Goal: Find contact information: Obtain details needed to contact an individual or organization

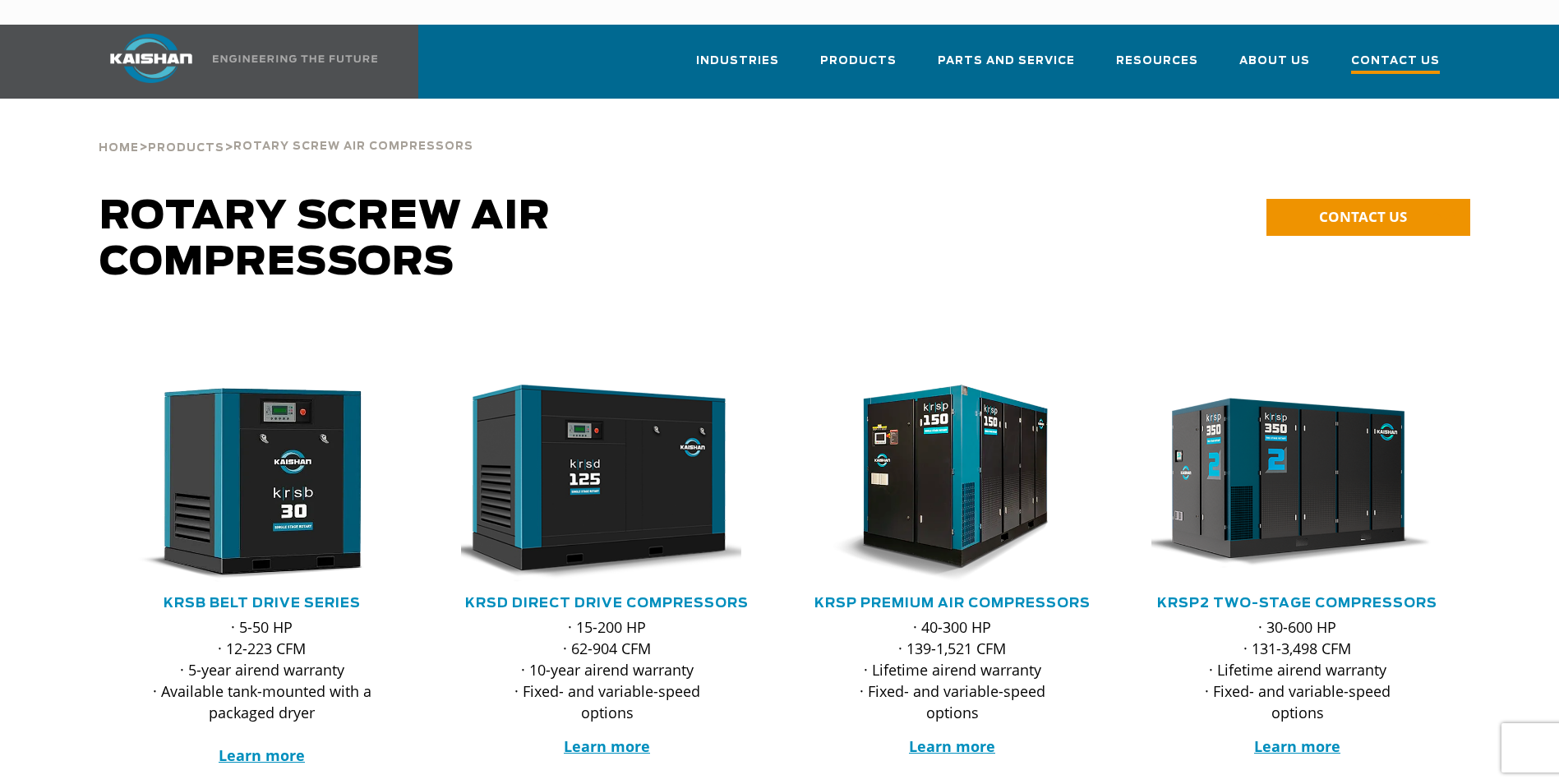
click at [1412, 52] on span "Contact Us" at bounding box center [1395, 63] width 89 height 22
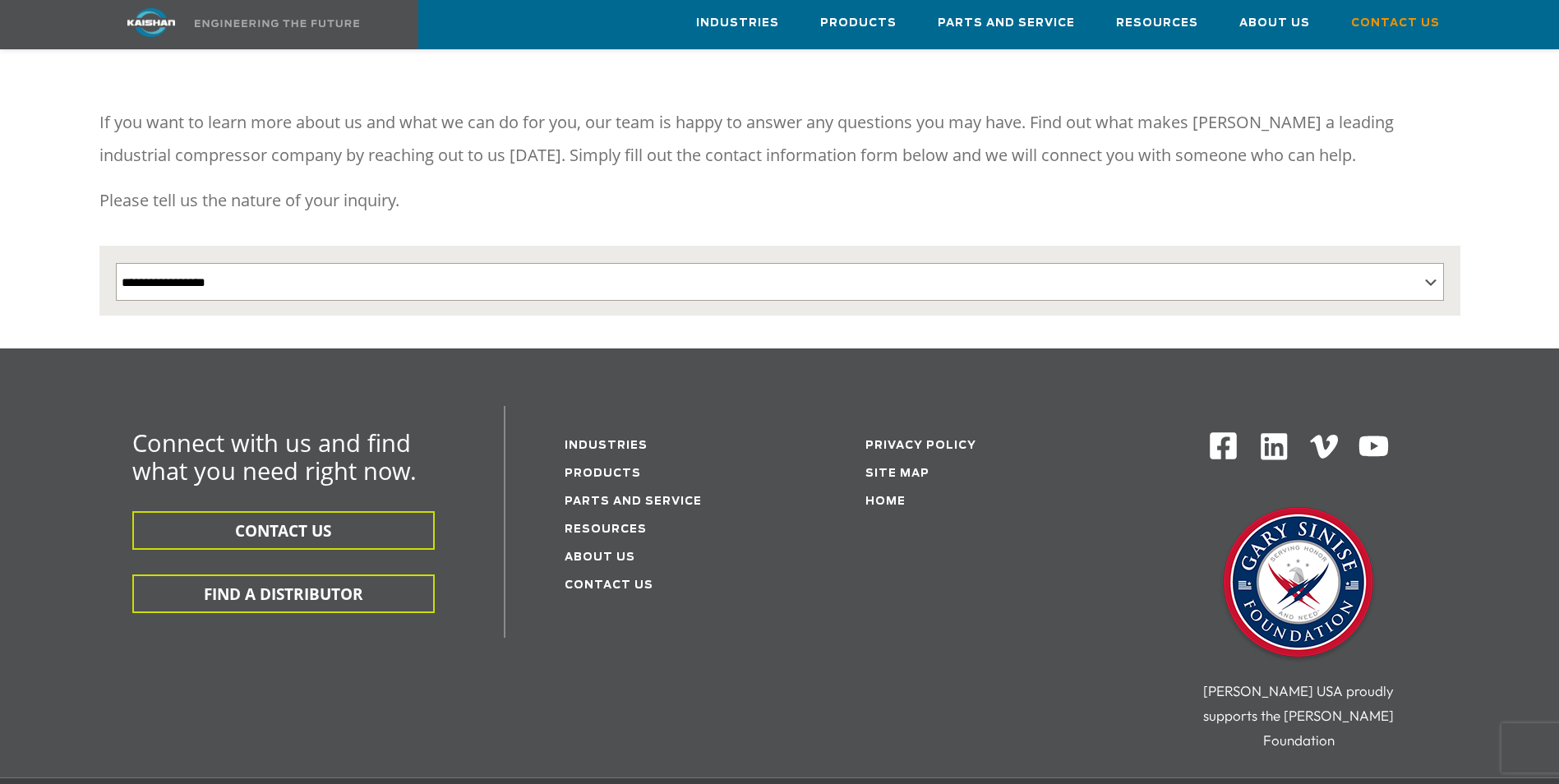
scroll to position [165, 0]
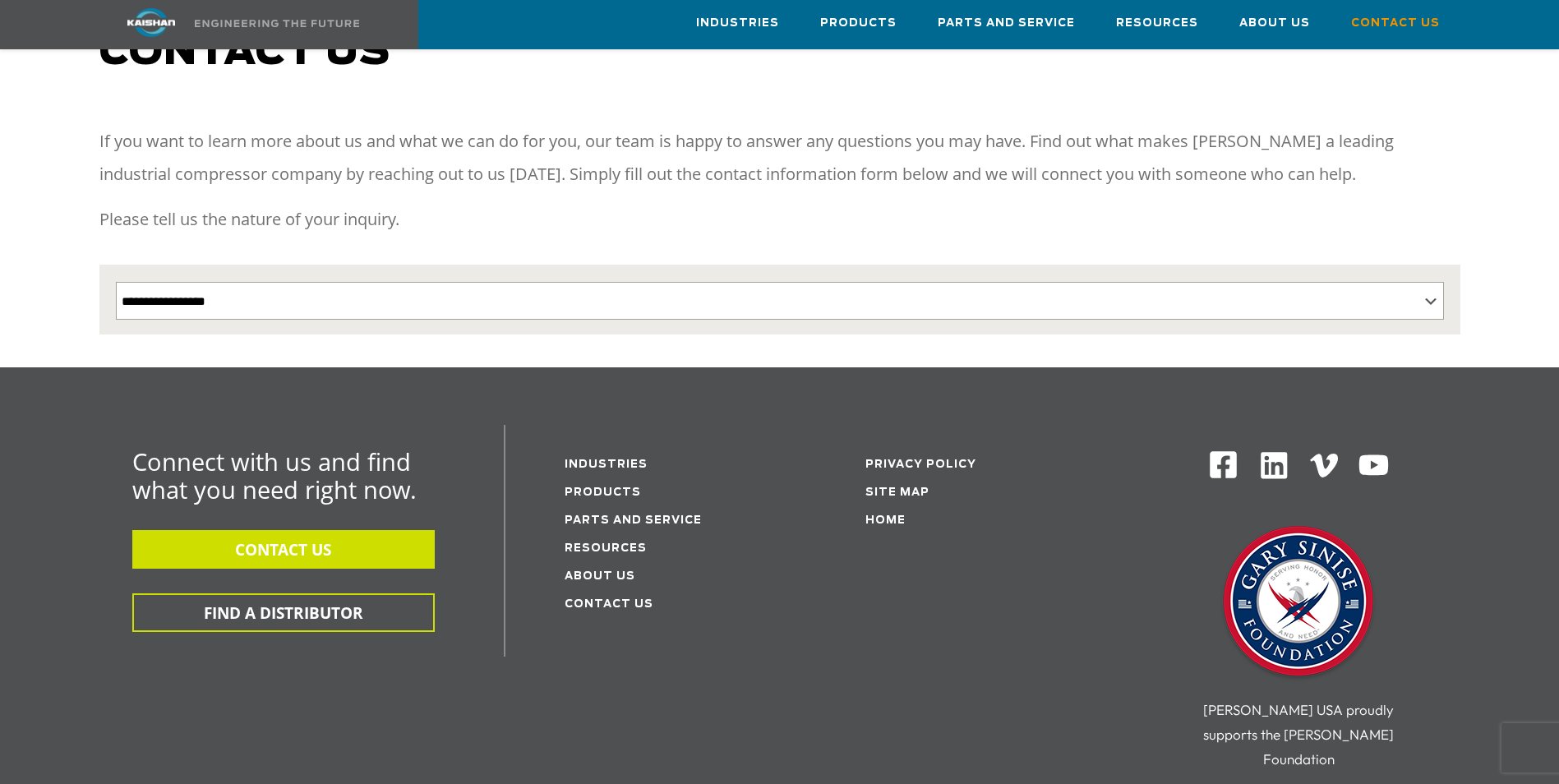
click at [311, 530] on button "CONTACT US" at bounding box center [284, 549] width 303 height 38
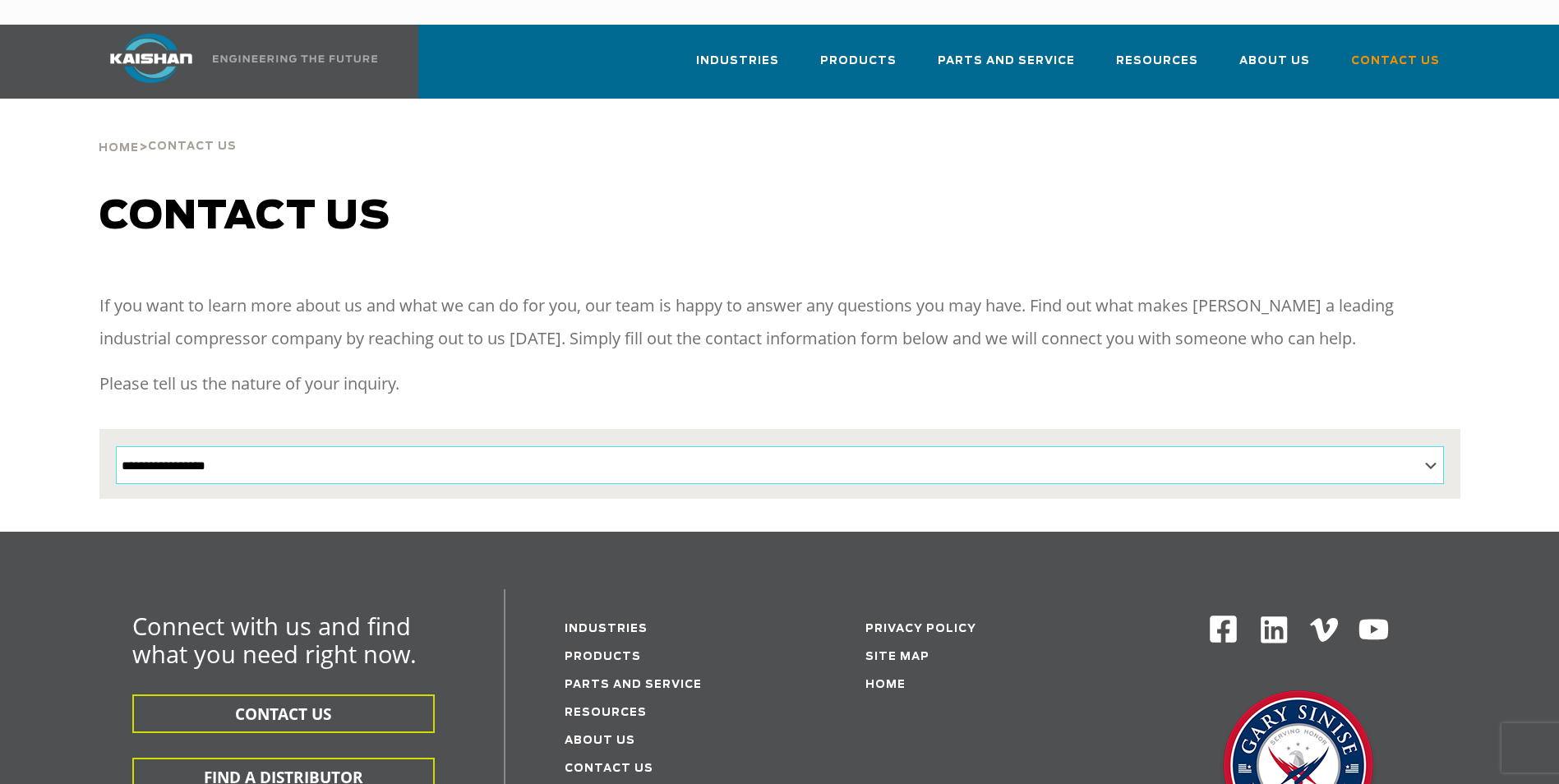
click at [1428, 446] on select "**********" at bounding box center [780, 465] width 1328 height 38
click at [675, 194] on h1 "Contact us" at bounding box center [780, 217] width 1361 height 46
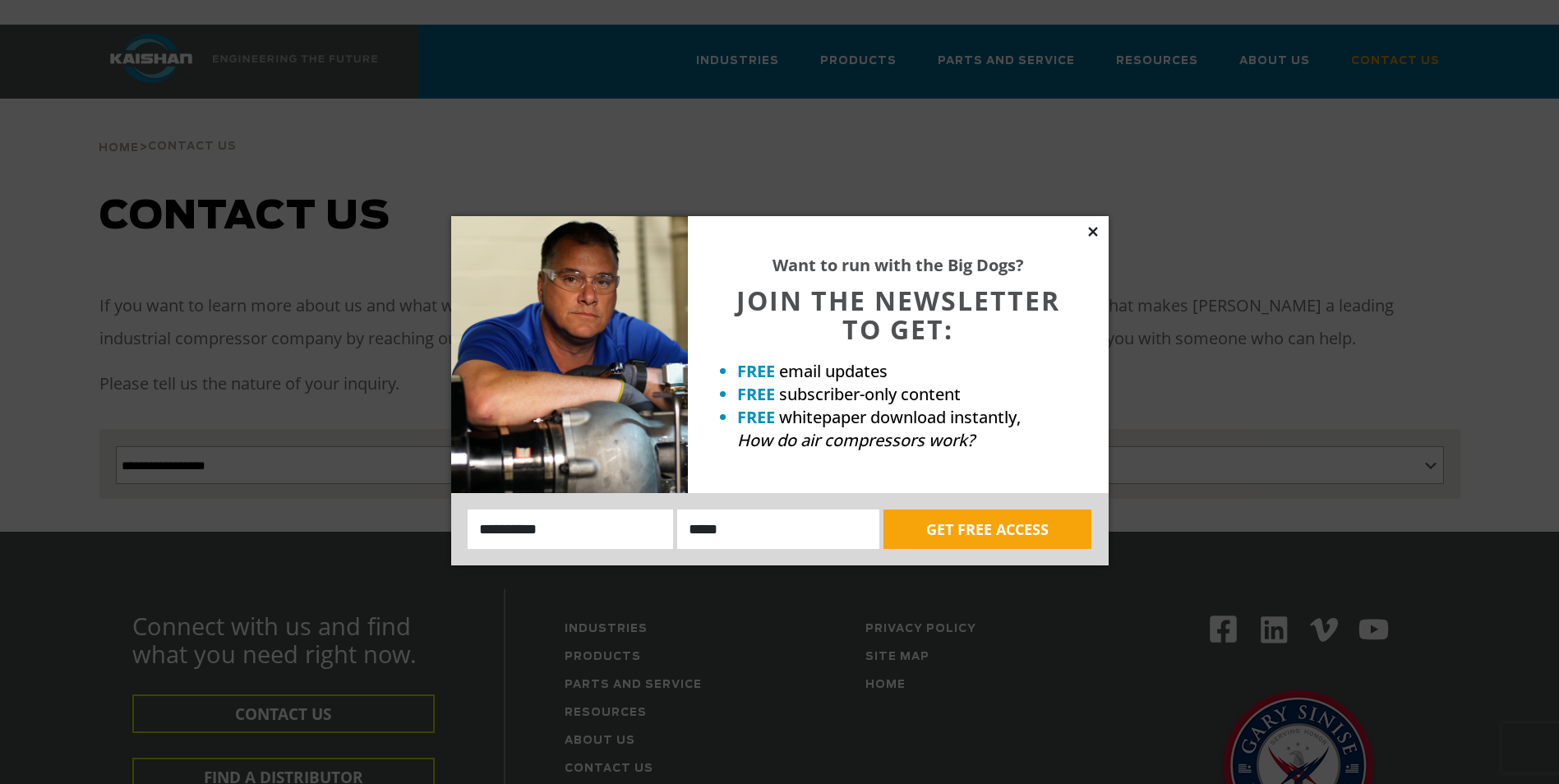
click at [1092, 224] on icon at bounding box center [1093, 231] width 15 height 15
